Goal: Information Seeking & Learning: Learn about a topic

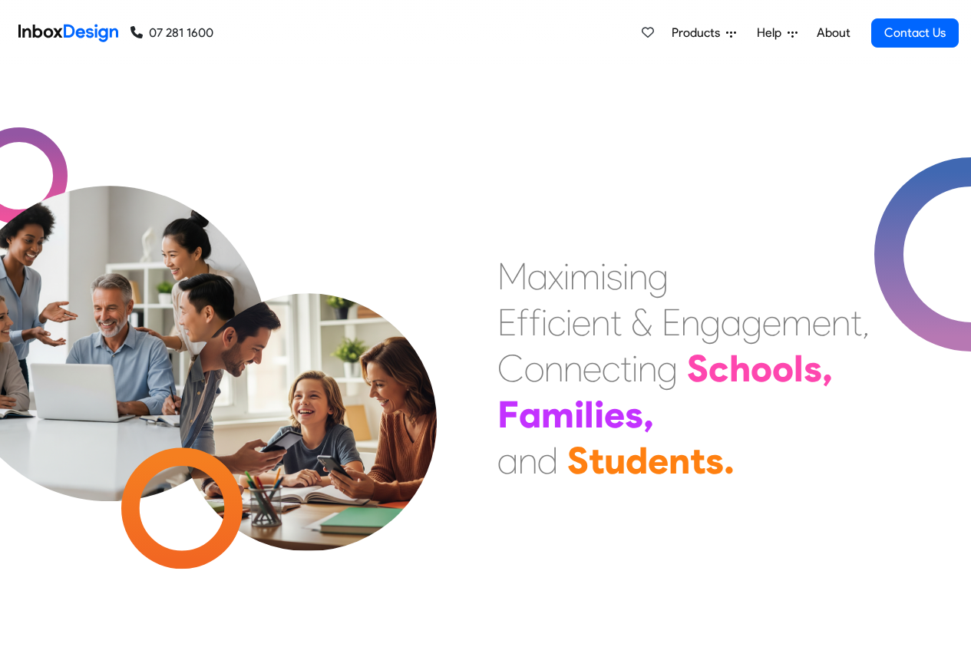
click at [714, 33] on span "Products" at bounding box center [699, 33] width 54 height 18
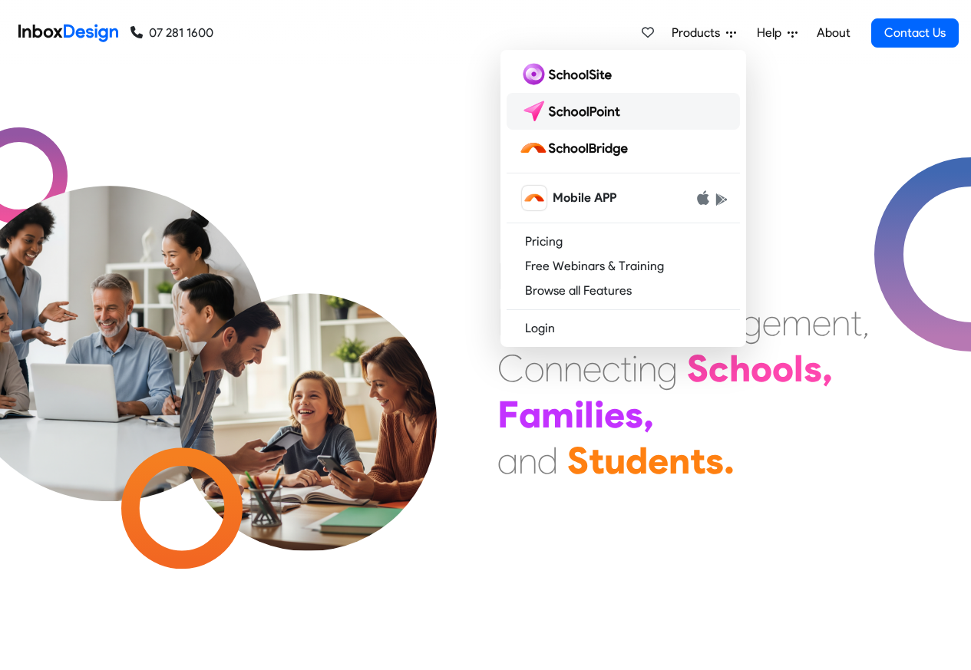
click at [572, 108] on img at bounding box center [573, 111] width 108 height 25
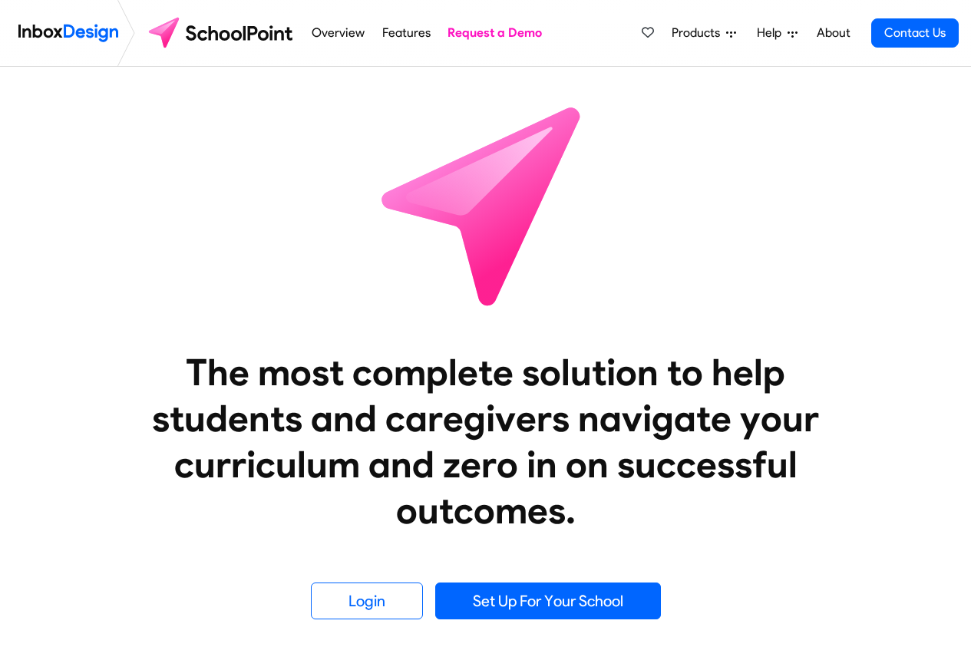
click at [692, 33] on span "Products" at bounding box center [699, 33] width 54 height 18
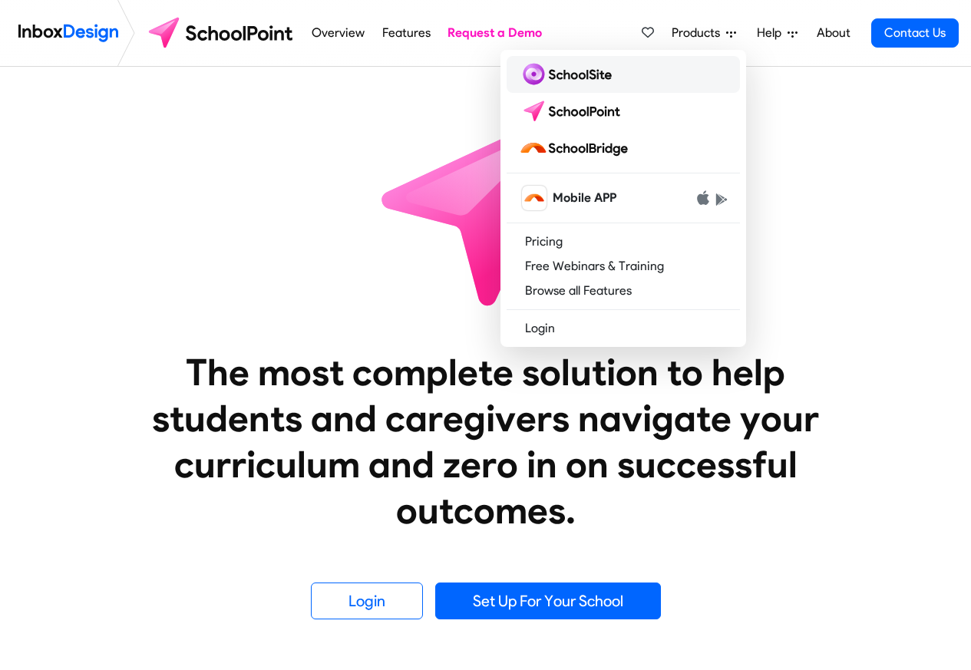
click at [559, 73] on img at bounding box center [568, 74] width 99 height 25
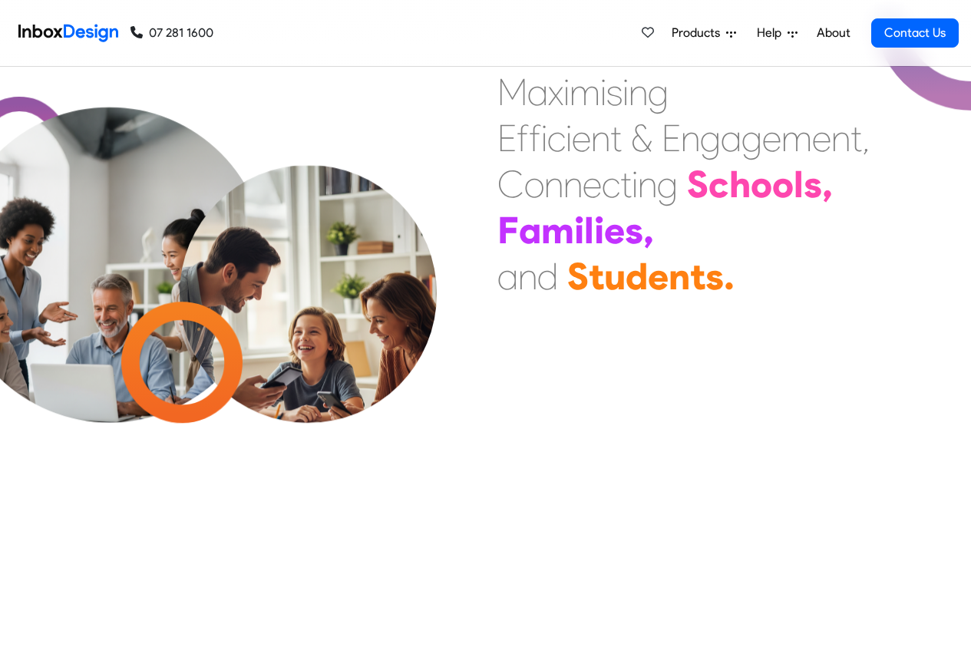
scroll to position [645, 0]
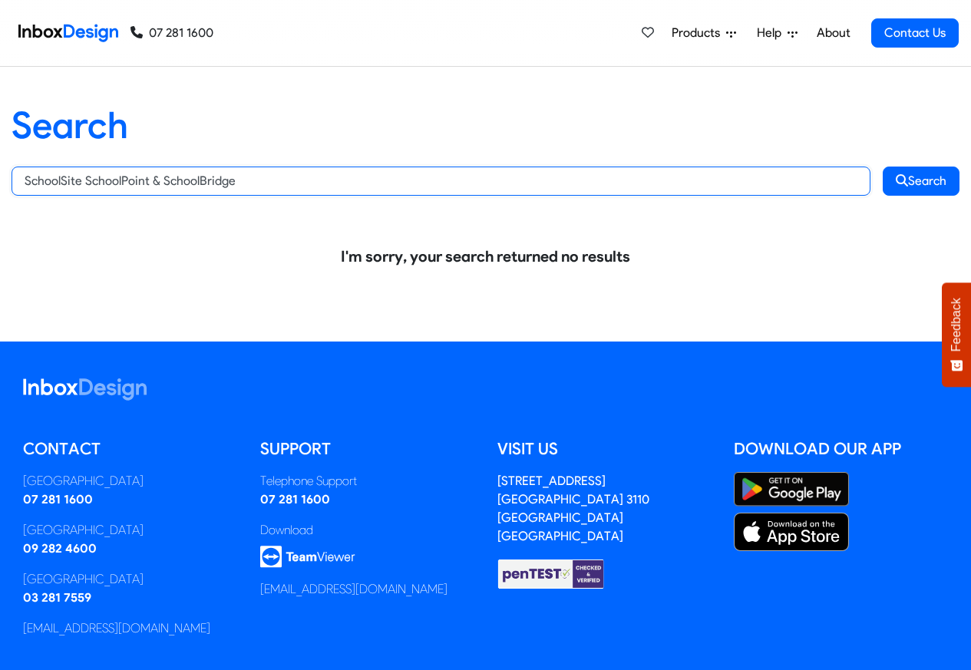
click at [102, 183] on input "SchoolSite SchoolPoint & SchoolBridge" at bounding box center [441, 181] width 859 height 29
paste input "text"
type input "SchoolSite"
click at [883, 167] on button "Search" at bounding box center [921, 181] width 77 height 29
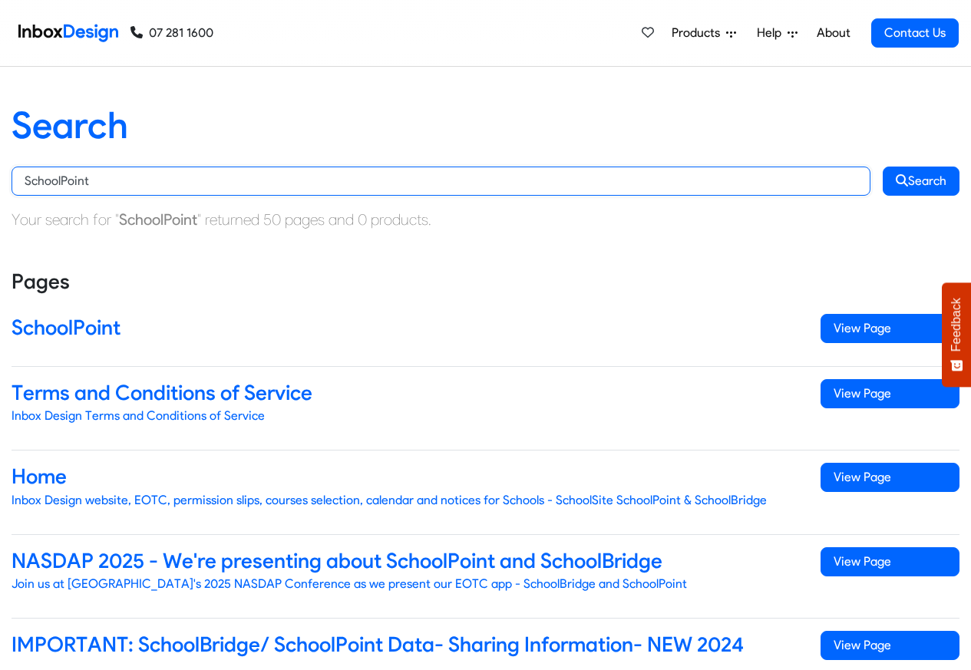
click at [93, 181] on input "SchoolPoint" at bounding box center [441, 181] width 859 height 29
paste input "Site SchoolPoint & SchoolBridge"
type input "SchoolSite SchoolPoint & SchoolBridge"
click at [883, 167] on button "Search" at bounding box center [921, 181] width 77 height 29
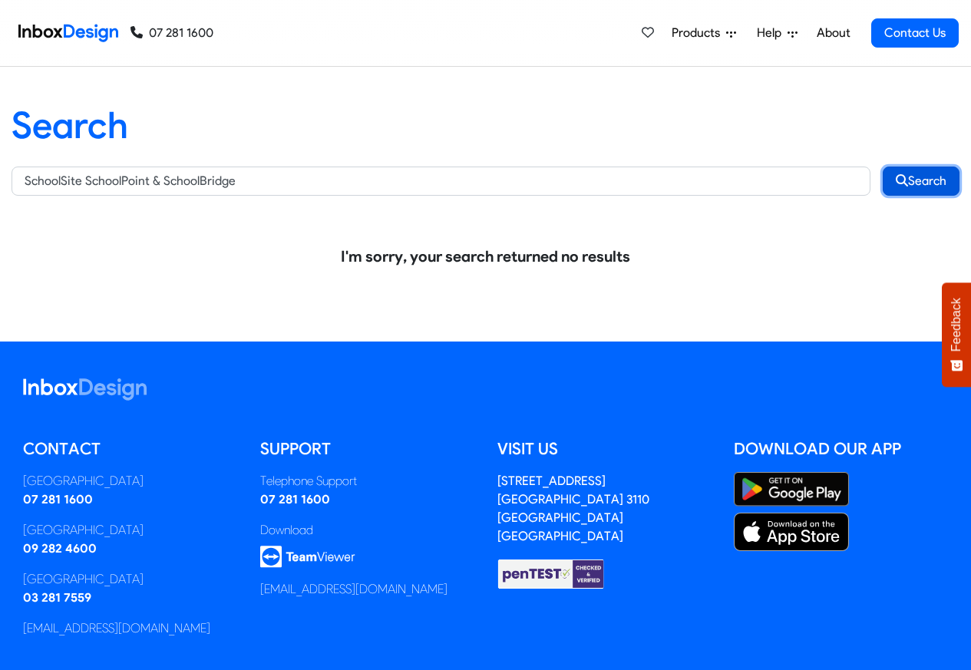
click at [914, 181] on button "Search" at bounding box center [921, 181] width 77 height 29
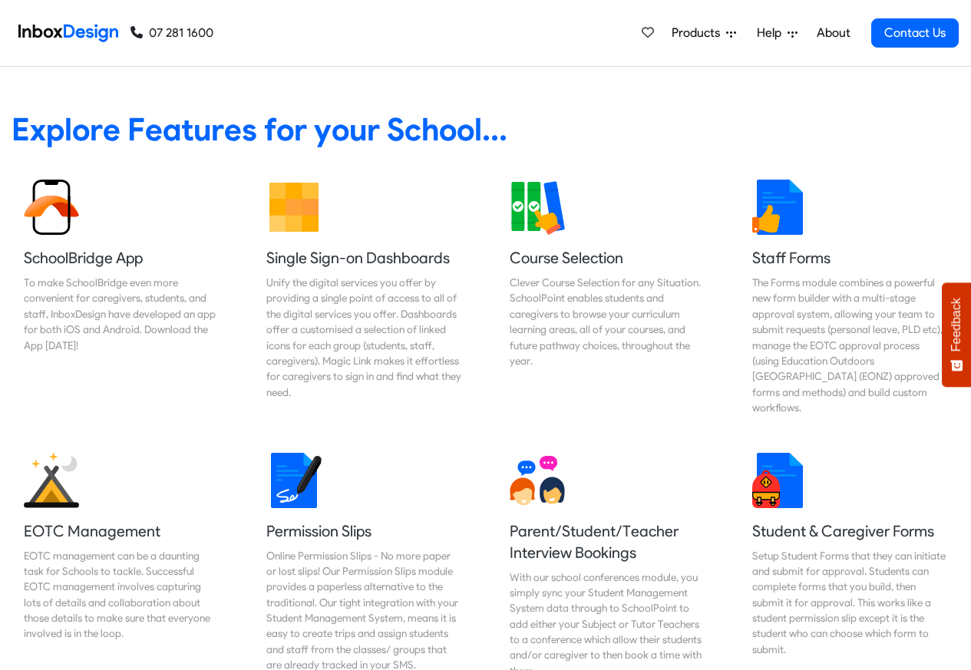
scroll to position [645, 0]
